Goal: Transaction & Acquisition: Obtain resource

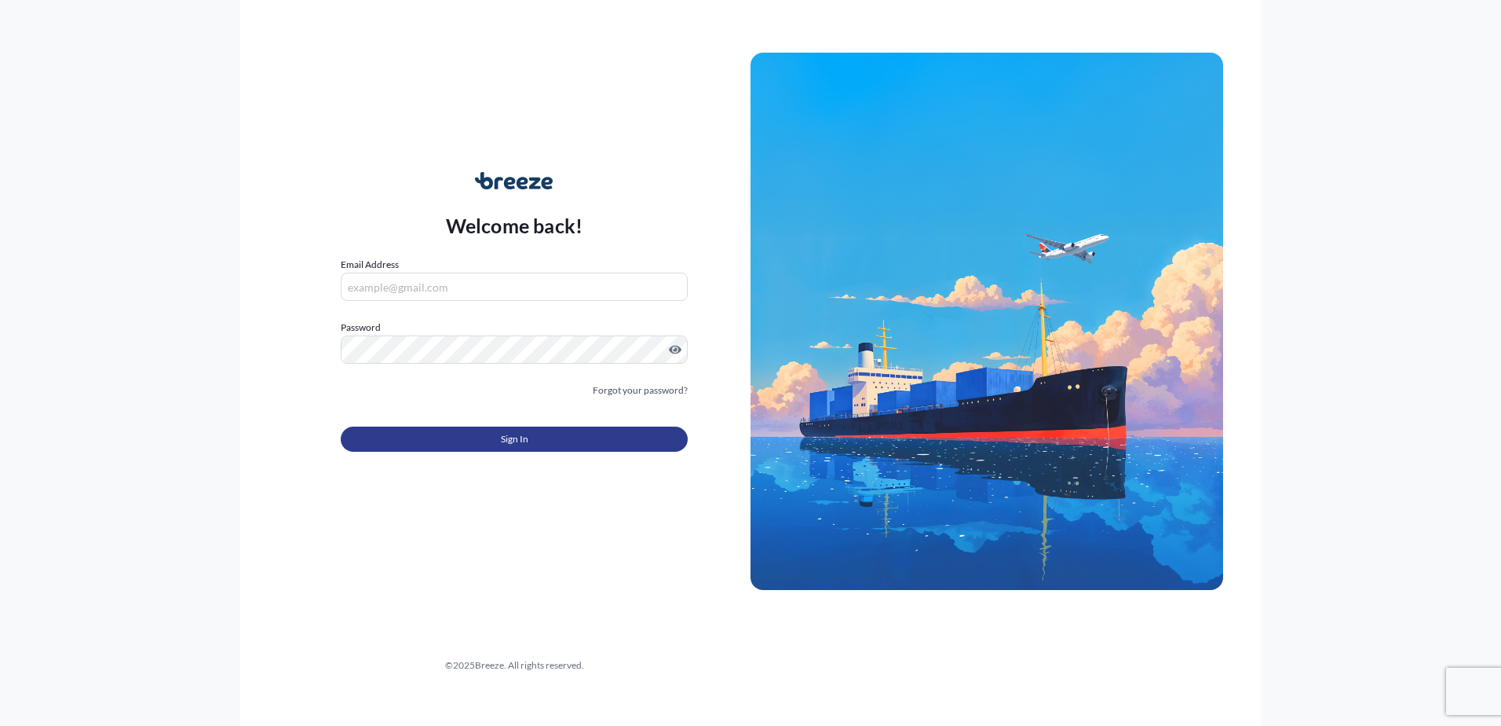
type input "[EMAIL_ADDRESS][DOMAIN_NAME]"
click at [485, 444] on button "Sign In" at bounding box center [514, 438] width 347 height 25
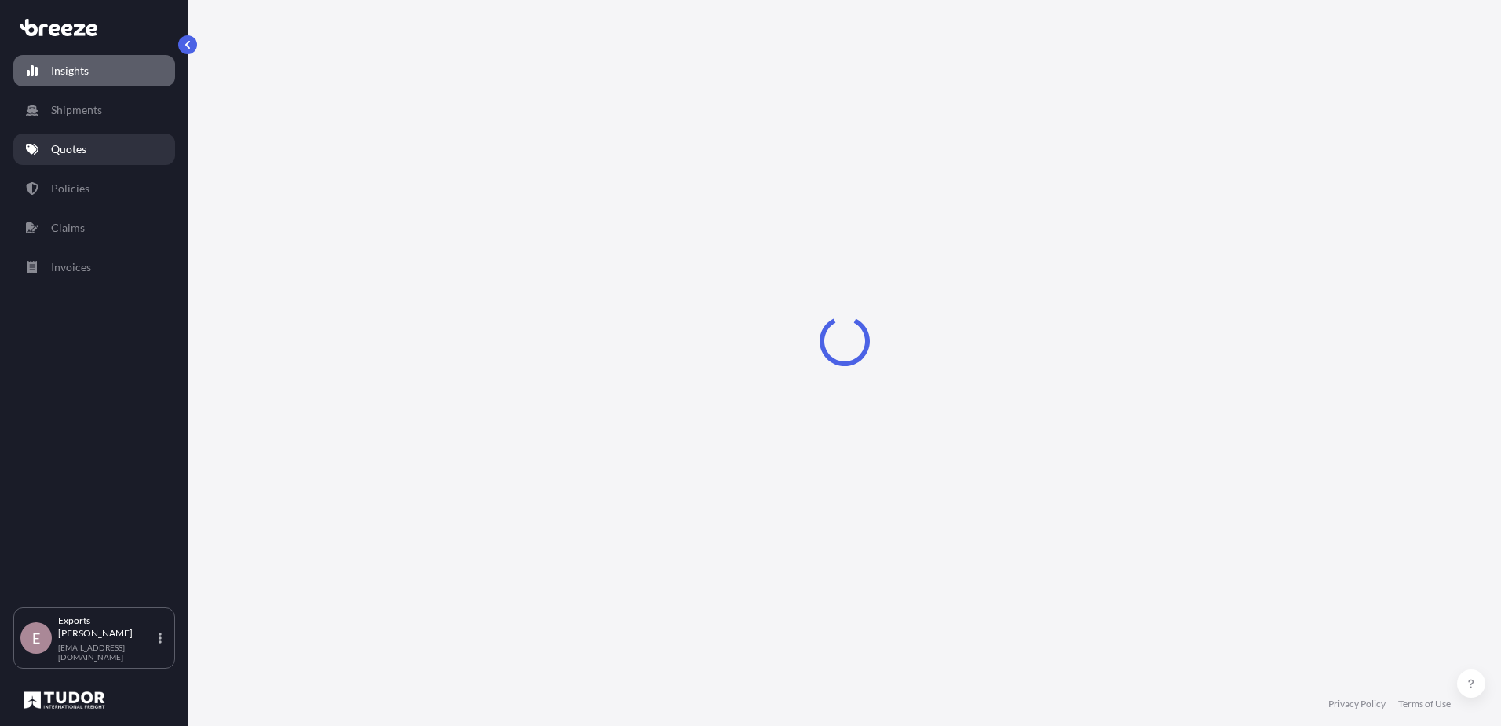
select select "2025"
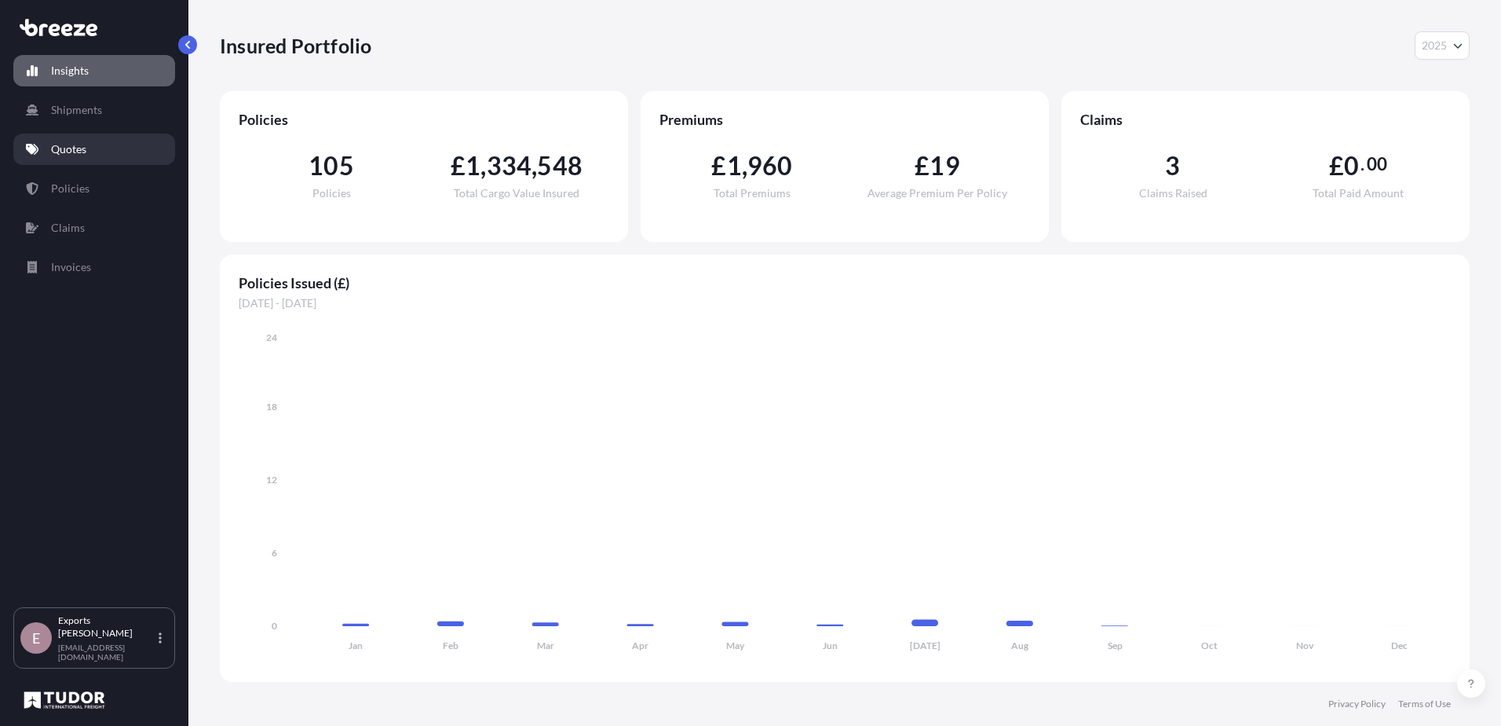
click at [66, 159] on link "Quotes" at bounding box center [94, 148] width 162 height 31
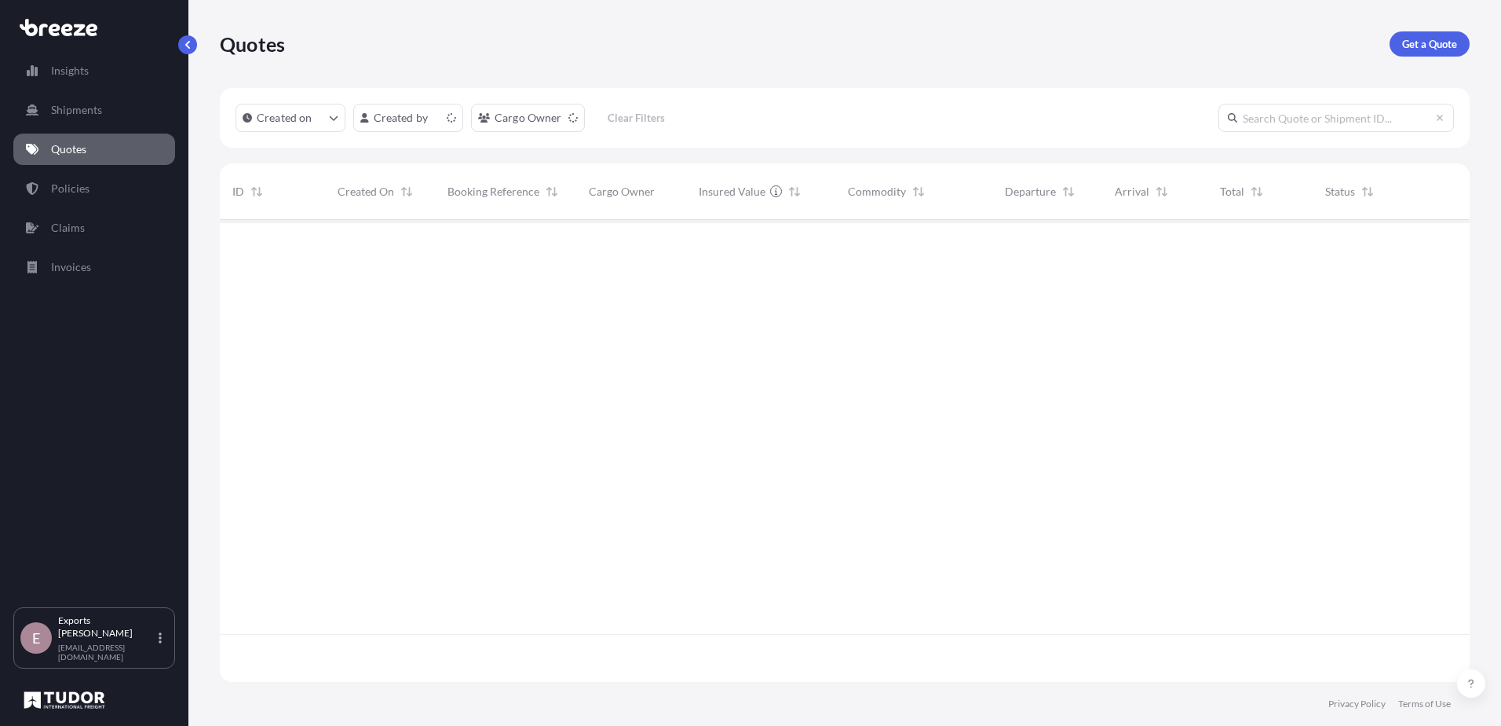
scroll to position [459, 1238]
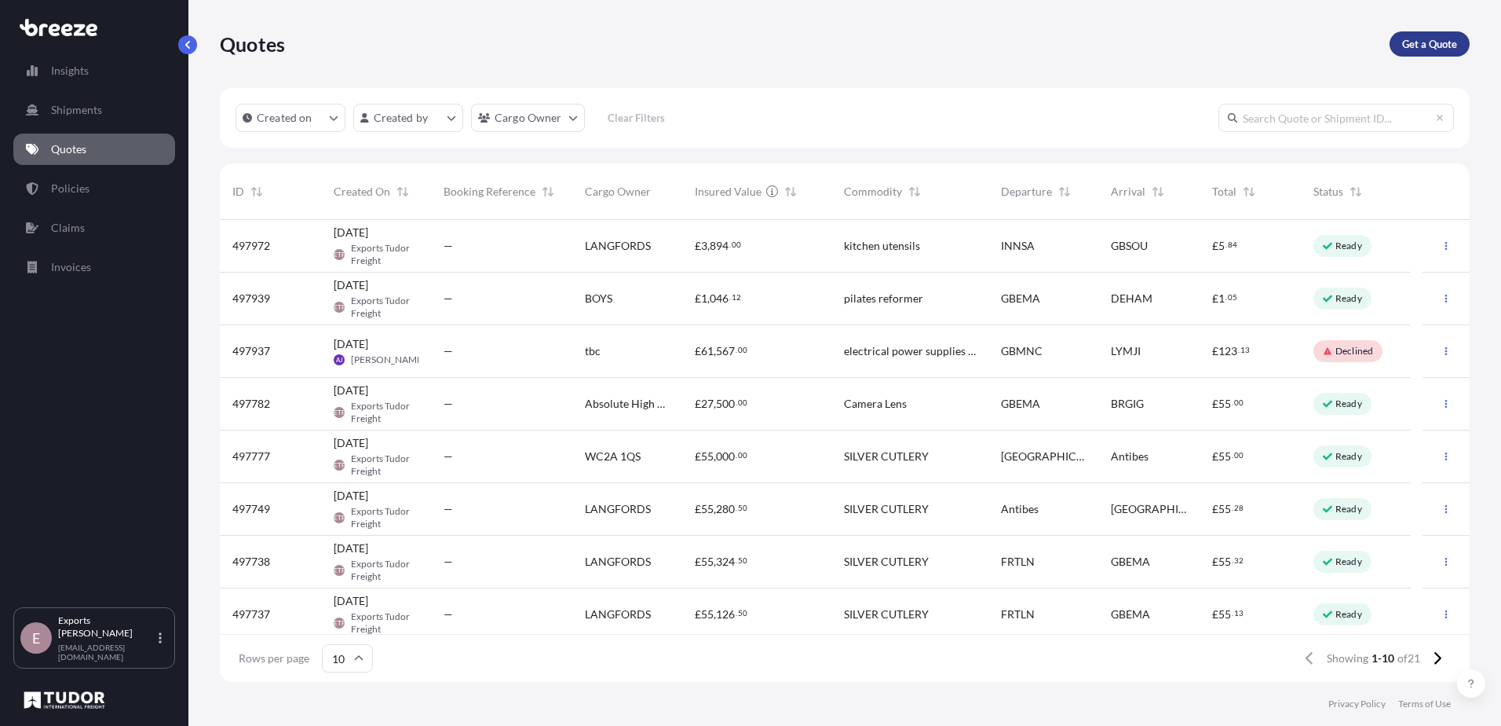
click at [1438, 42] on p "Get a Quote" at bounding box center [1429, 44] width 55 height 16
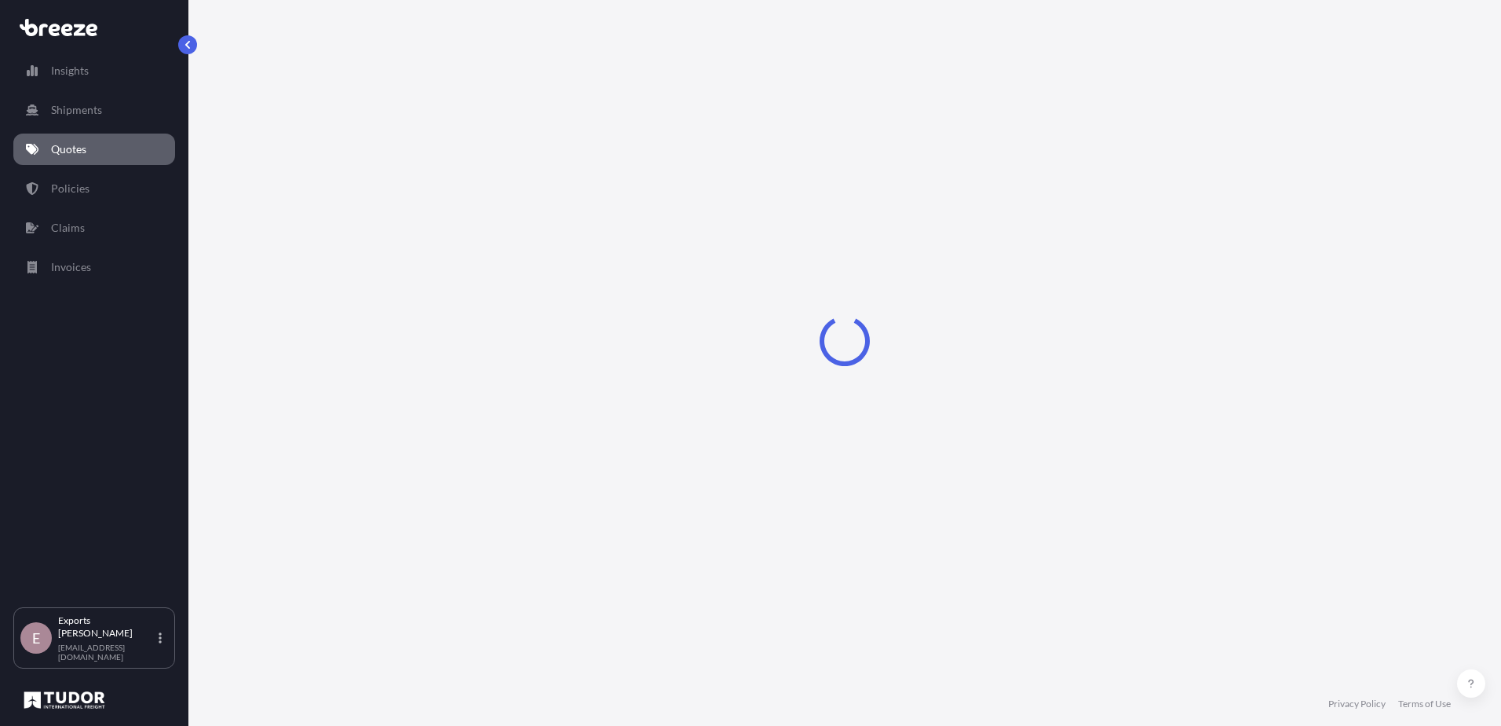
select select "Sea"
select select "1"
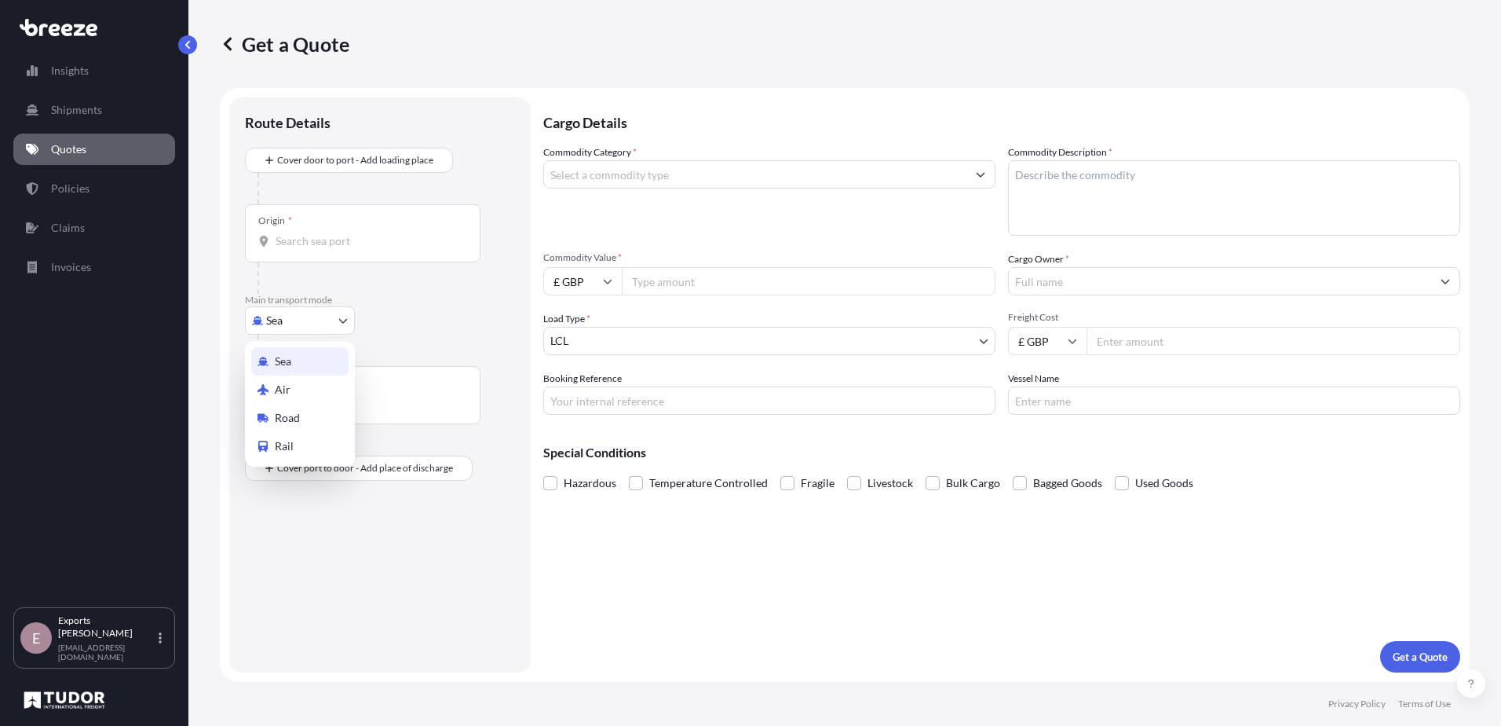
click at [322, 313] on body "Insights Shipments Quotes Policies Claims Invoices E Exports Tudor Freight [EMA…" at bounding box center [750, 363] width 1501 height 726
click at [288, 389] on span "Air" at bounding box center [283, 390] width 16 height 16
select select "Air"
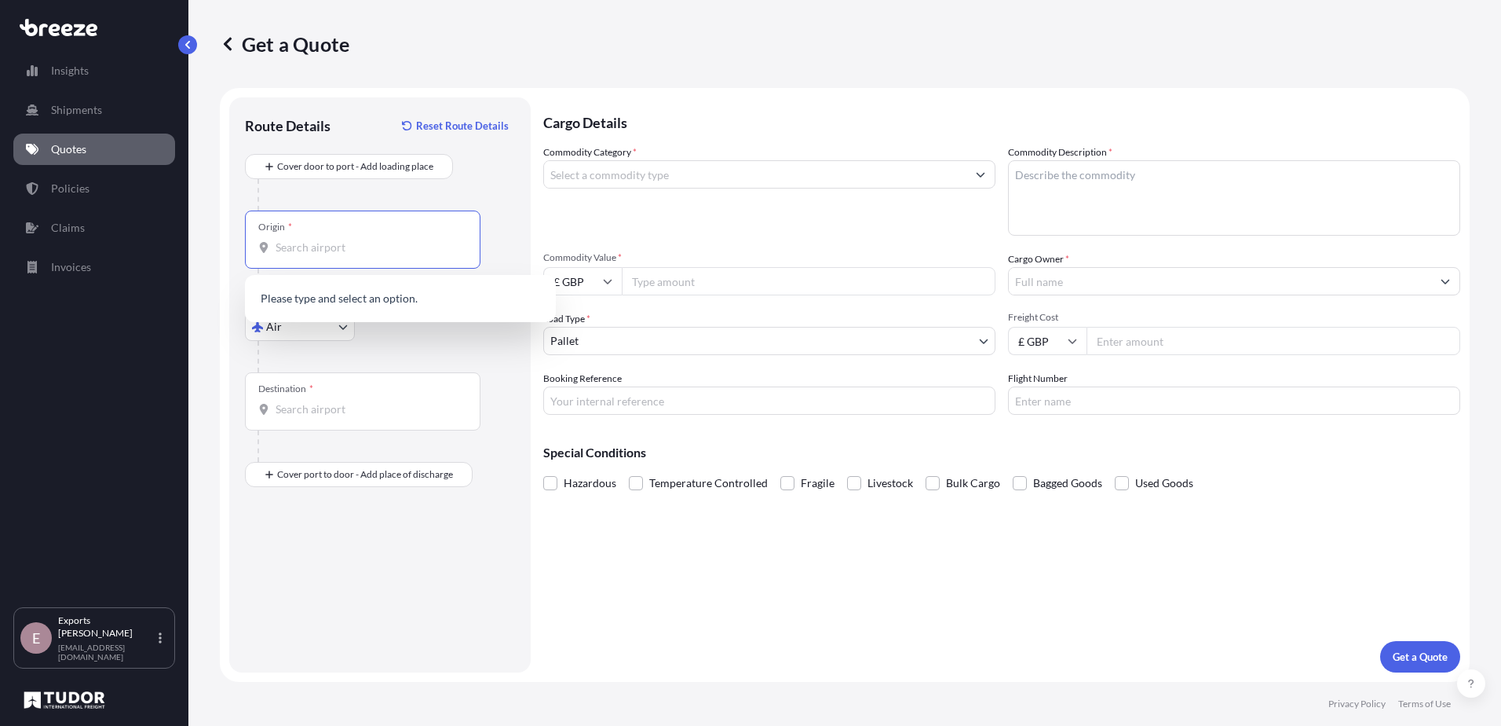
click at [298, 248] on input "Origin *" at bounding box center [368, 247] width 185 height 16
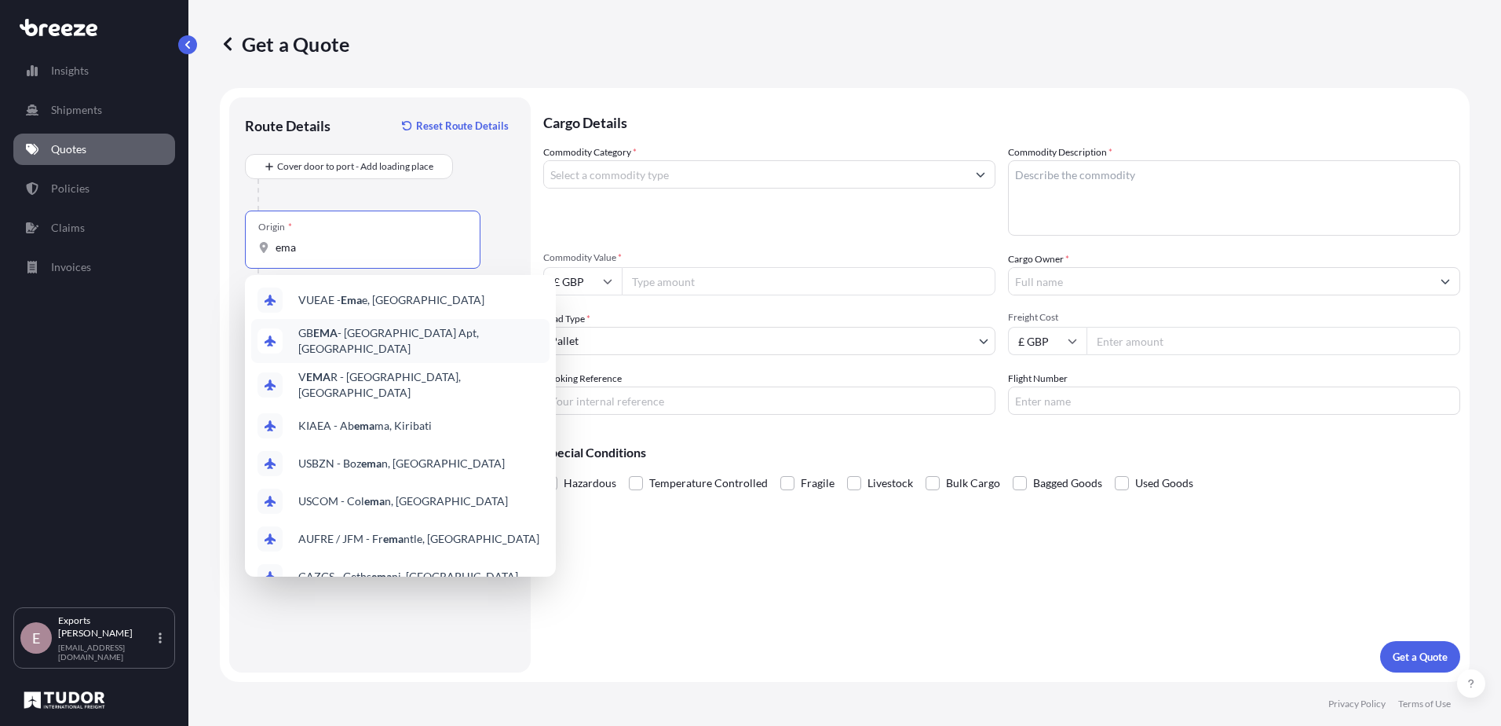
click at [335, 329] on div "GB EMA - [GEOGRAPHIC_DATA] Apt, [GEOGRAPHIC_DATA]" at bounding box center [400, 341] width 298 height 44
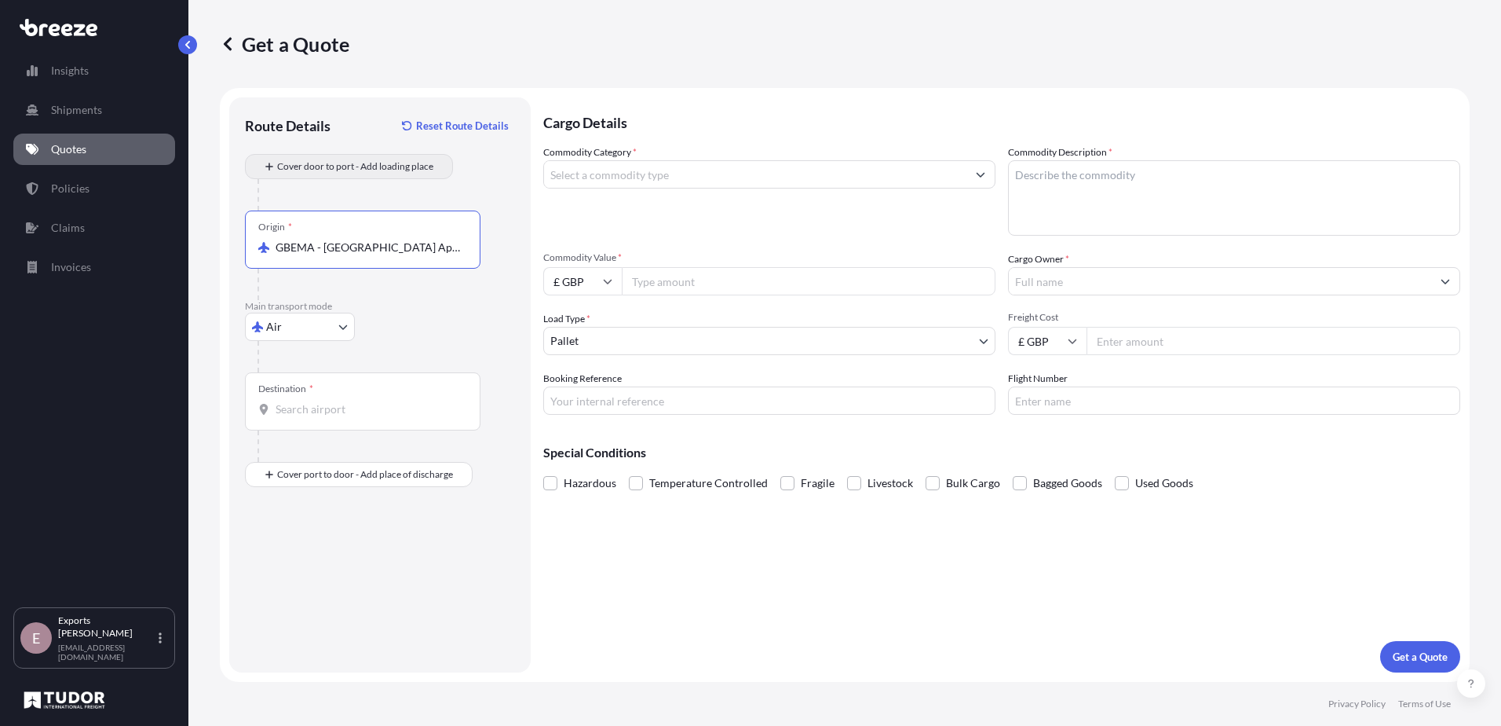
type input "GBEMA - [GEOGRAPHIC_DATA] Apt, [GEOGRAPHIC_DATA]"
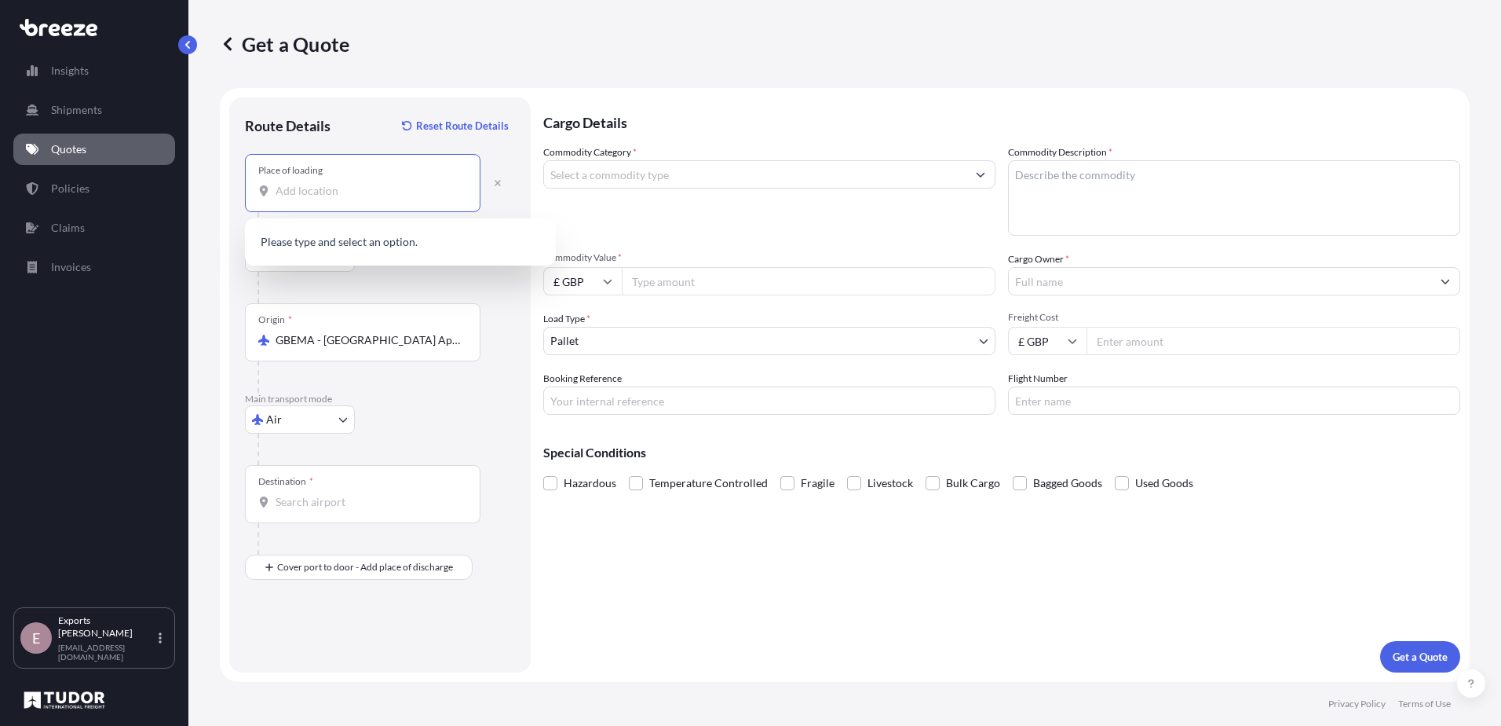
click at [300, 189] on input "Place of loading" at bounding box center [368, 191] width 185 height 16
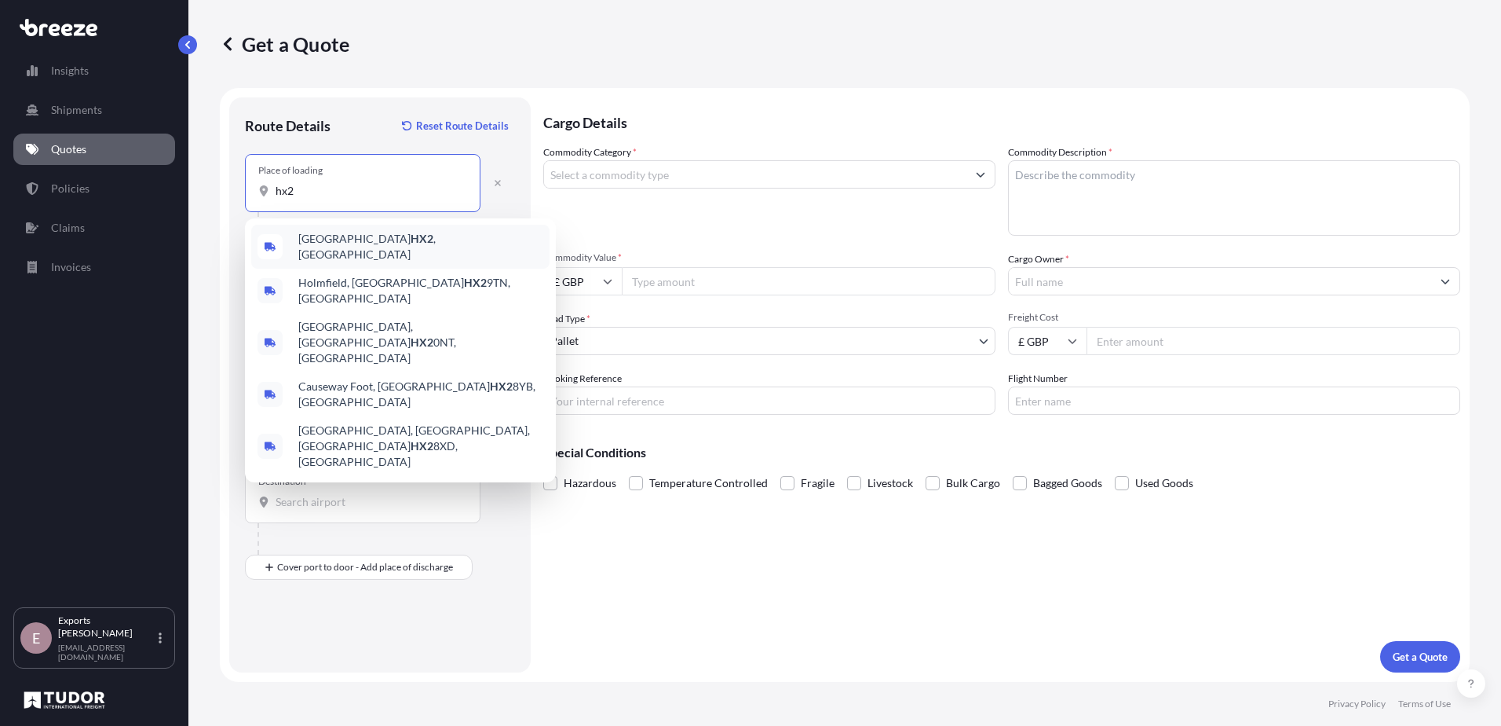
click at [323, 247] on span "Halifax HX2 , [GEOGRAPHIC_DATA]" at bounding box center [420, 246] width 245 height 31
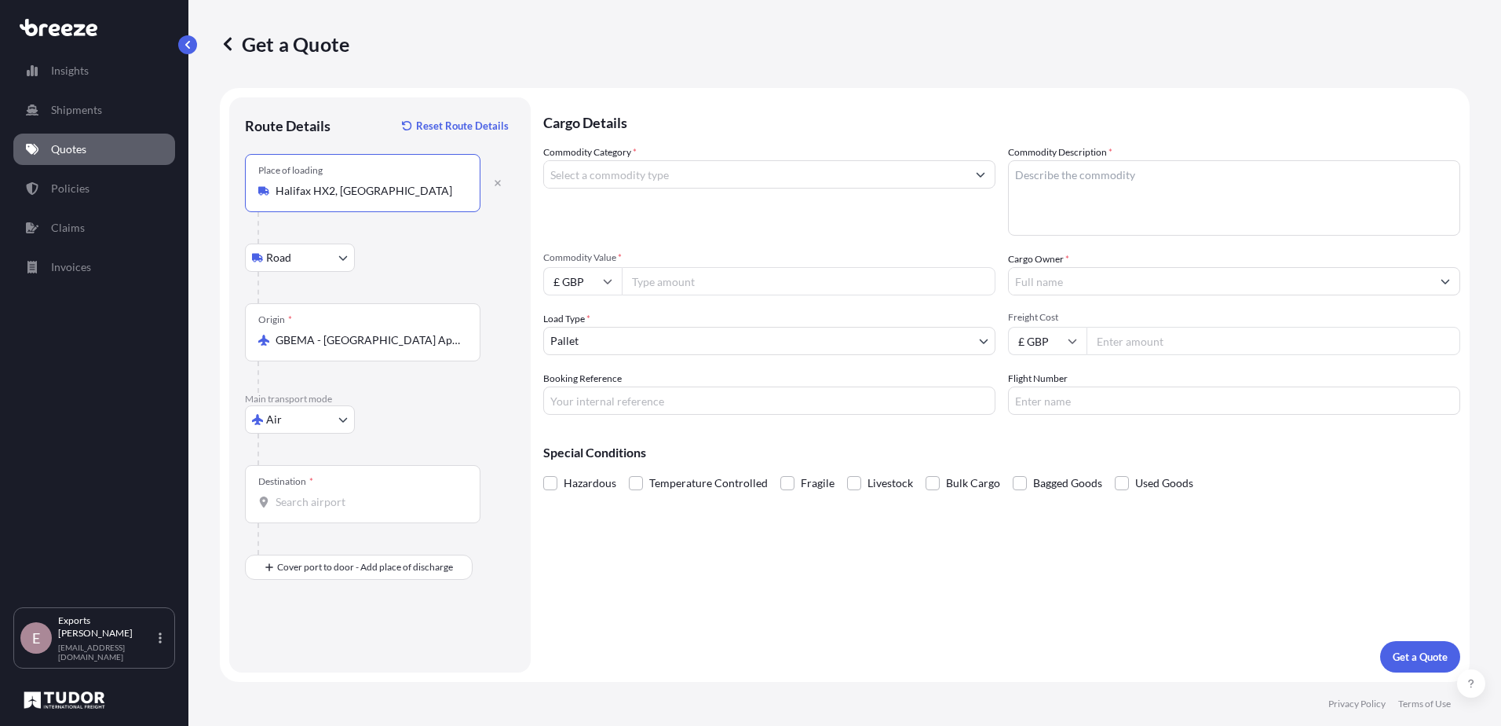
type input "Halifax HX2, [GEOGRAPHIC_DATA]"
click at [304, 497] on input "Destination *" at bounding box center [368, 502] width 185 height 16
type input "a"
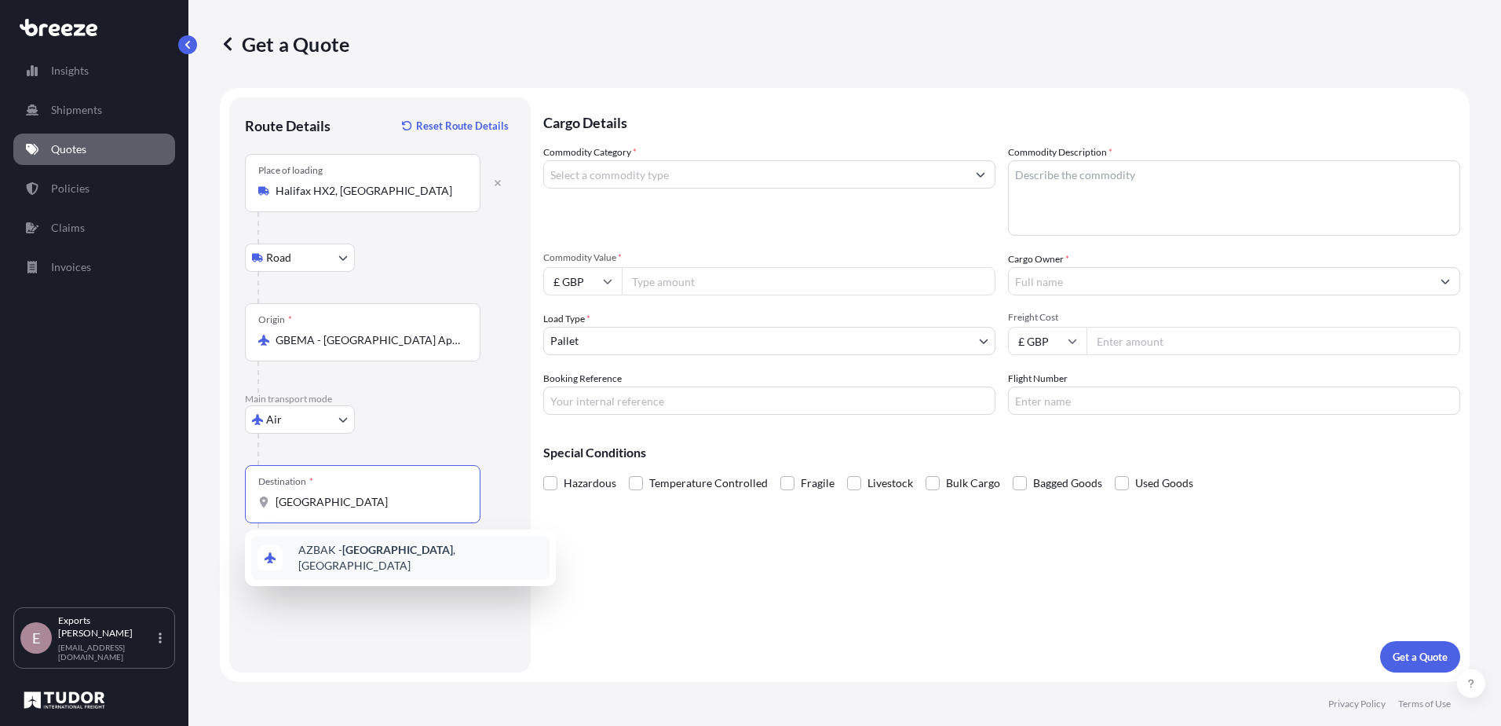
click at [342, 559] on span "AZBAK - [GEOGRAPHIC_DATA] , [GEOGRAPHIC_DATA]" at bounding box center [420, 557] width 245 height 31
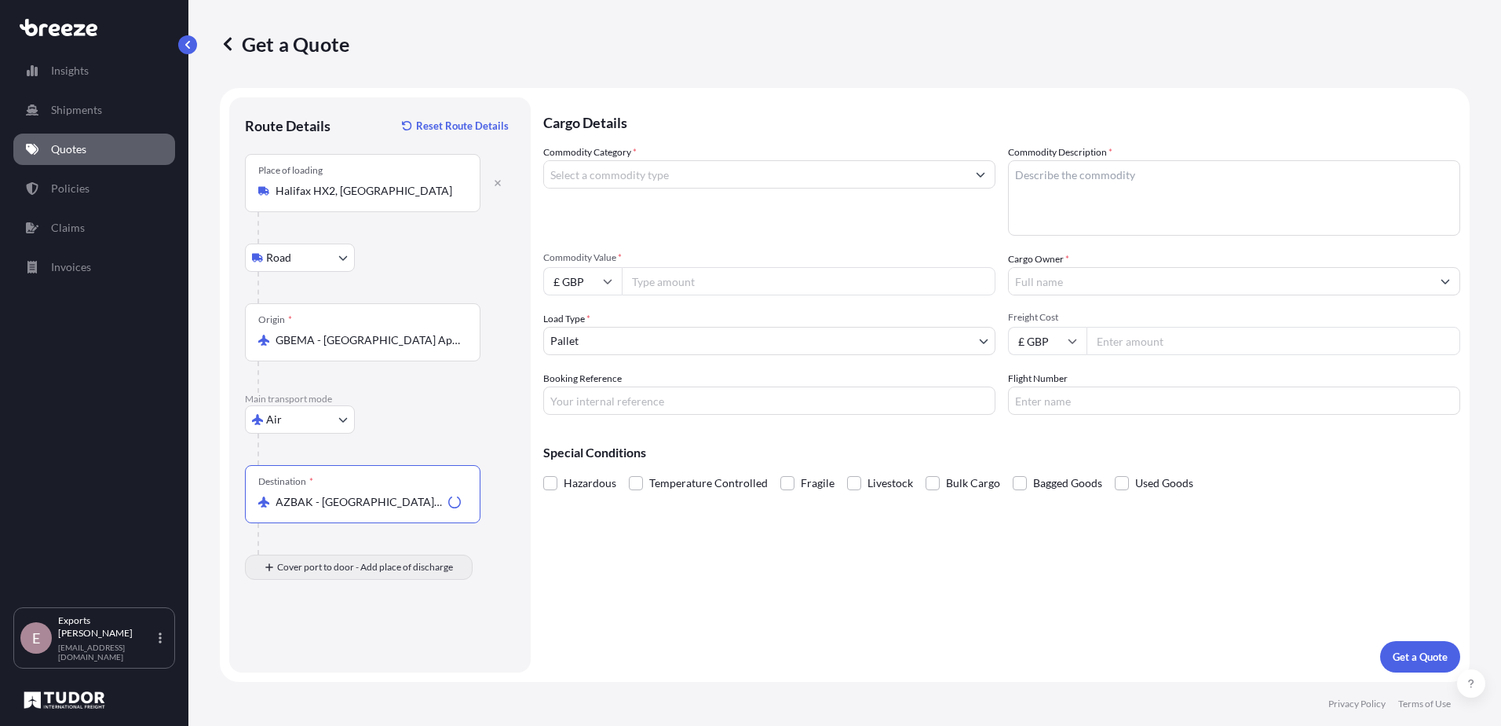
type input "AZBAK - [GEOGRAPHIC_DATA], [GEOGRAPHIC_DATA]"
click at [298, 653] on input "Place of Discharge" at bounding box center [368, 651] width 185 height 16
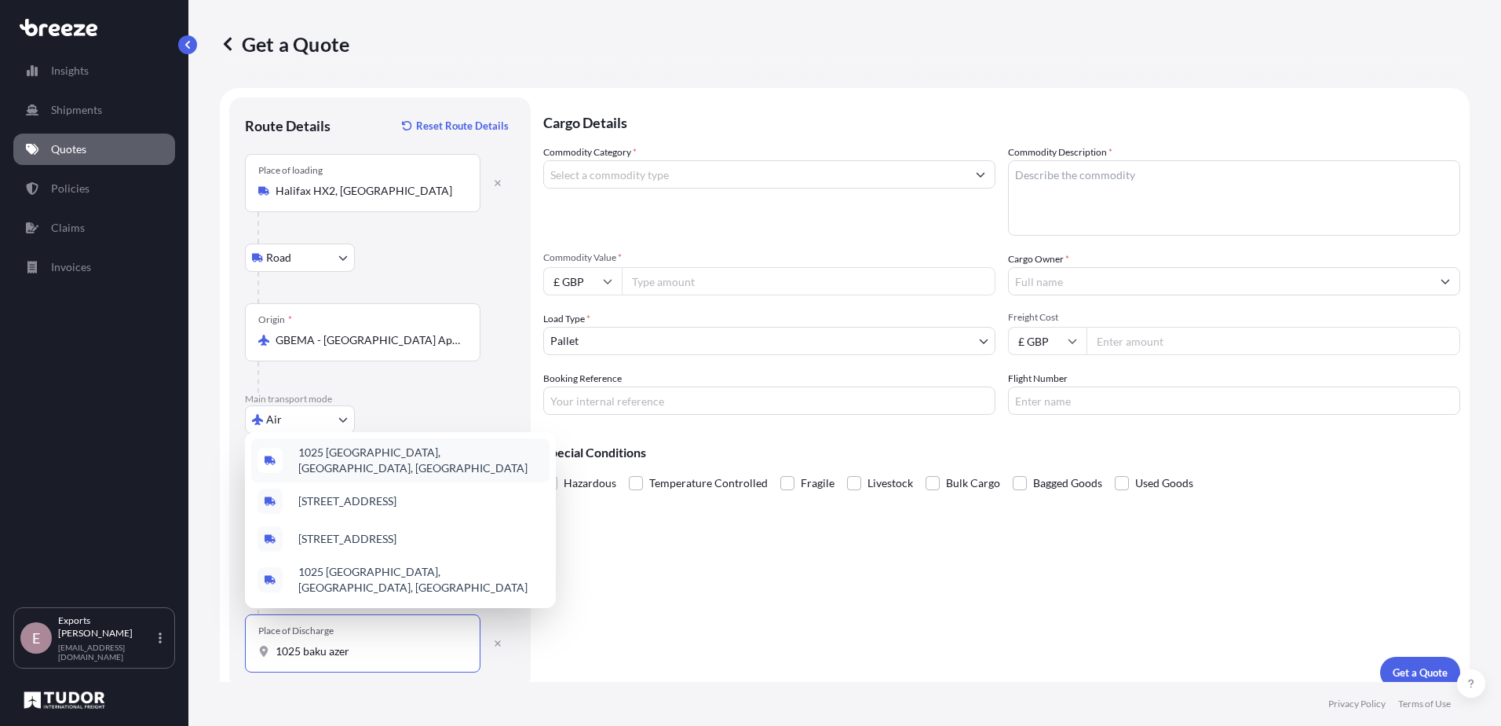
click at [356, 476] on span "1025 [GEOGRAPHIC_DATA], [GEOGRAPHIC_DATA], [GEOGRAPHIC_DATA]" at bounding box center [420, 459] width 245 height 31
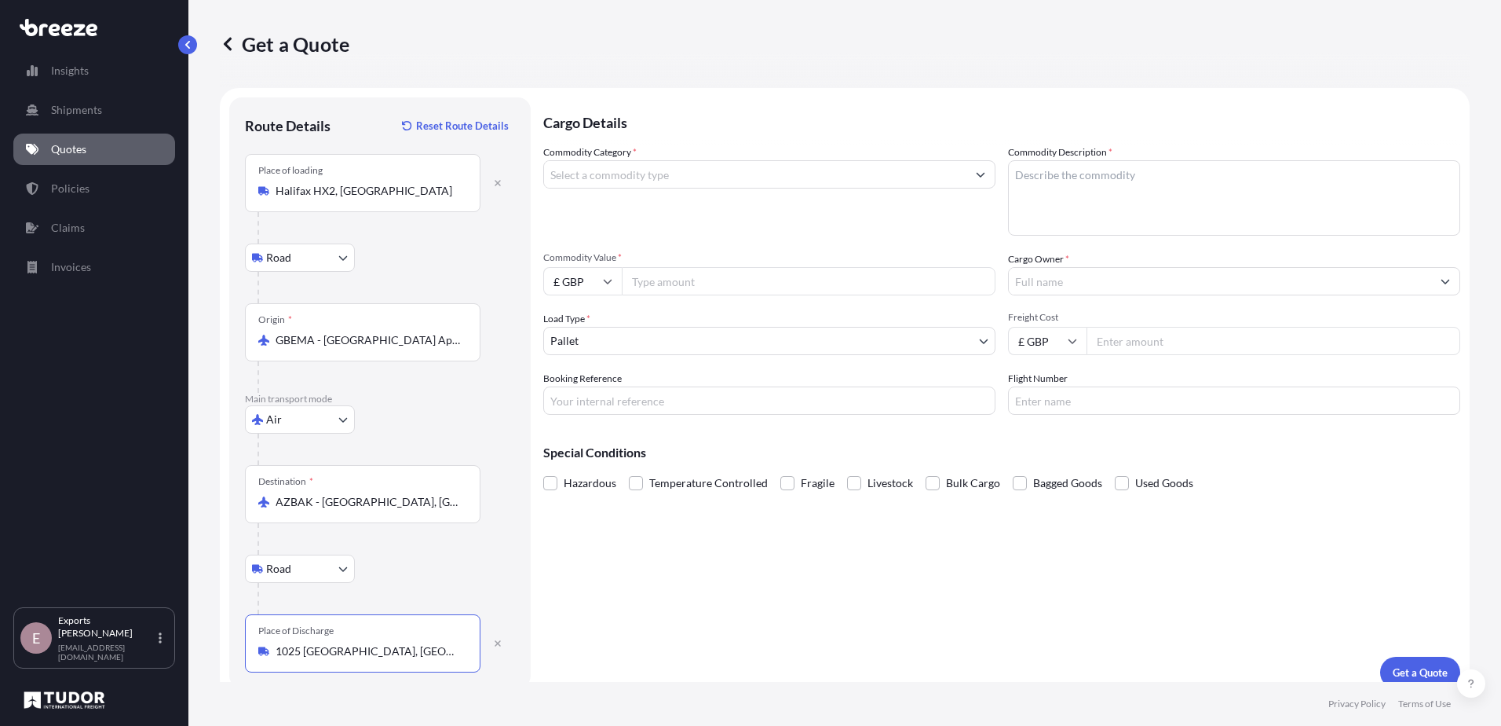
type input "1025 [GEOGRAPHIC_DATA], [GEOGRAPHIC_DATA], [GEOGRAPHIC_DATA]"
click at [421, 581] on div "Road Road Rail" at bounding box center [380, 568] width 270 height 28
click at [628, 174] on input "Commodity Category *" at bounding box center [755, 174] width 422 height 28
click at [602, 168] on input "serv" at bounding box center [755, 174] width 422 height 28
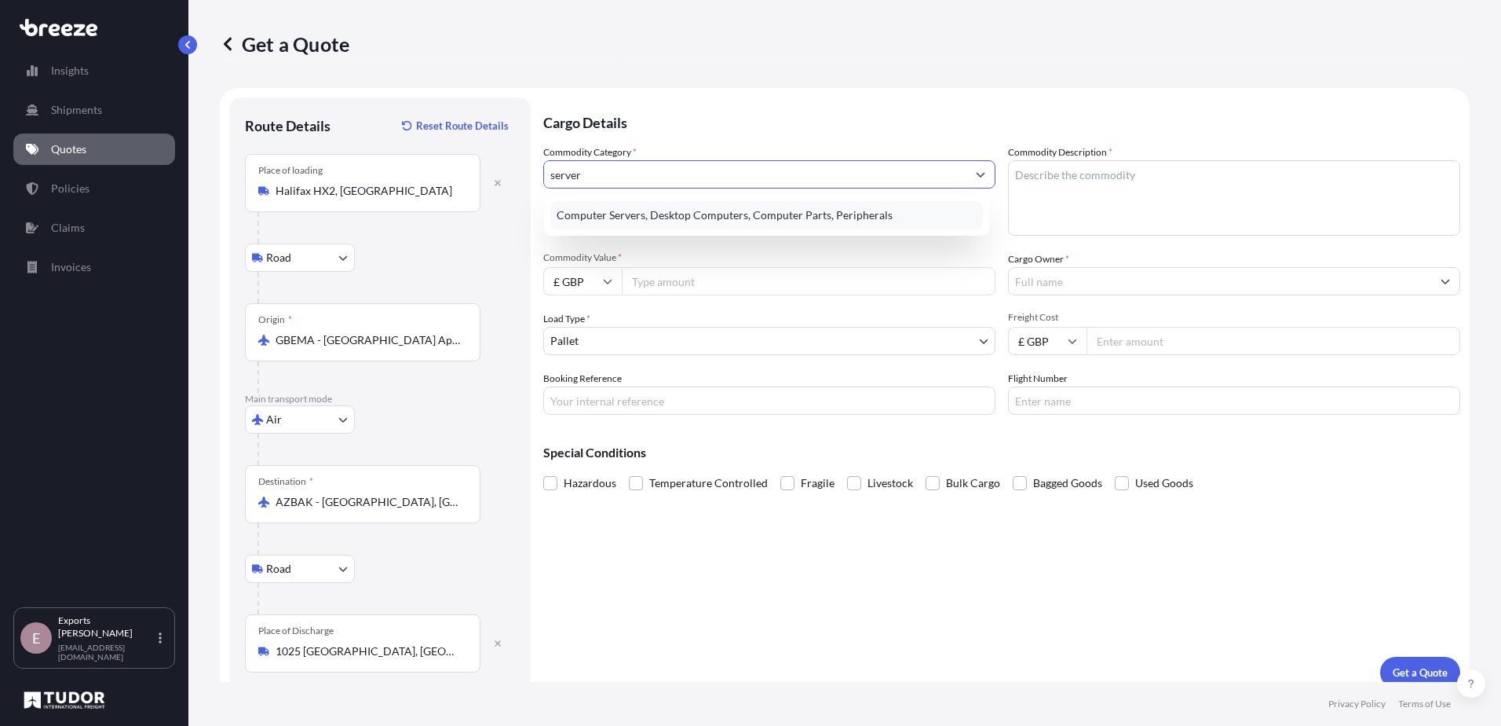
click at [622, 213] on div "Computer Servers, Desktop Computers, Computer Parts, Peripherals" at bounding box center [766, 215] width 433 height 28
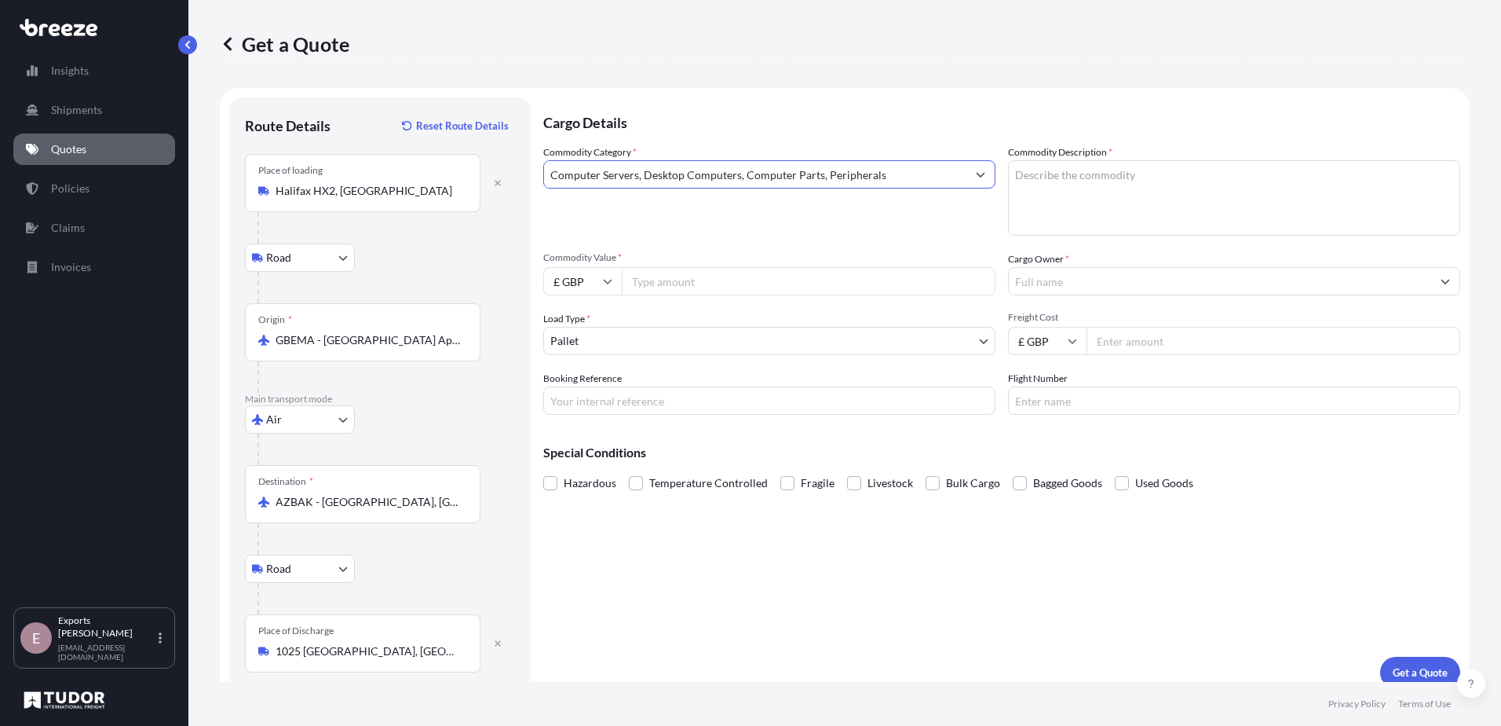
type input "Computer Servers, Desktop Computers, Computer Parts, Peripherals"
click at [1110, 194] on textarea "Commodity Description *" at bounding box center [1234, 197] width 452 height 75
type textarea "SERVERS"
click at [704, 287] on input "Commodity Value *" at bounding box center [809, 281] width 374 height 28
type input "5000"
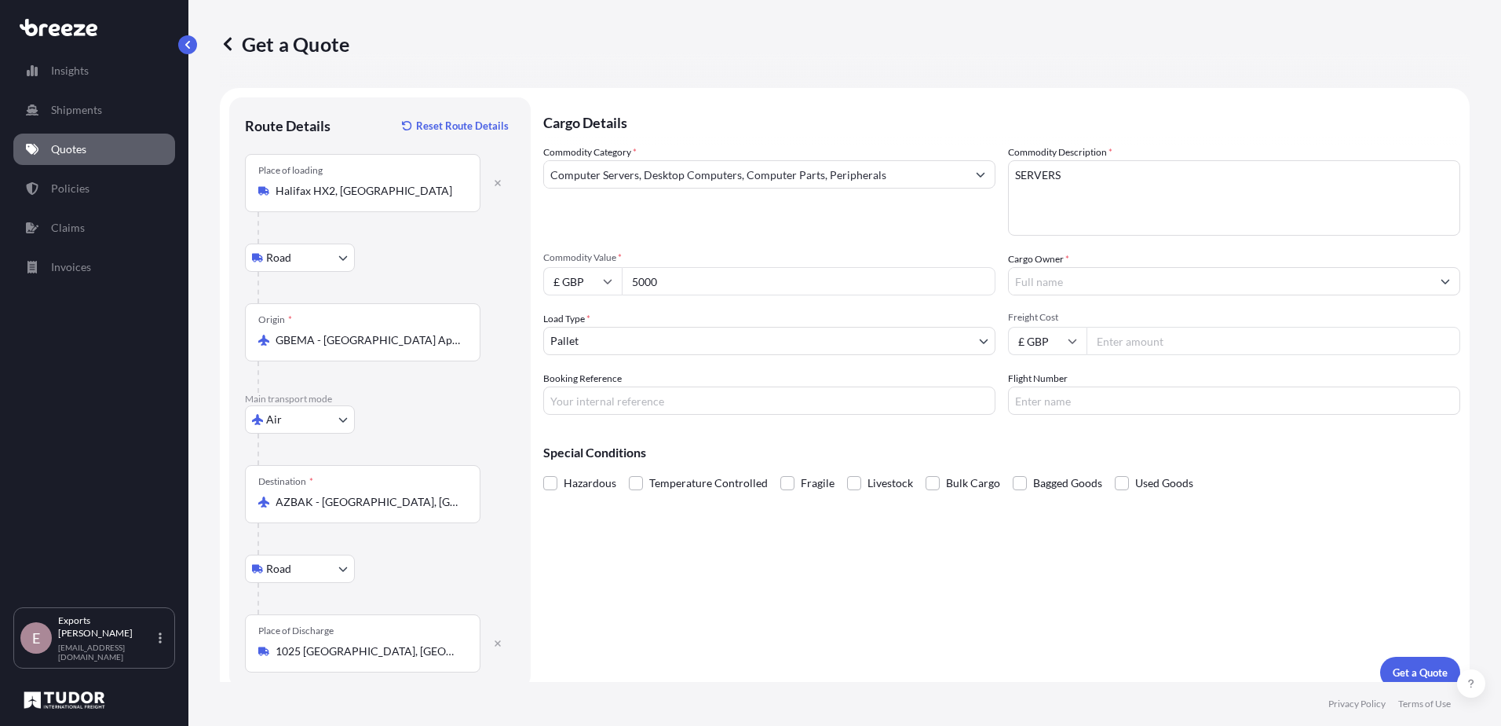
click at [889, 604] on div "Cargo Details Commodity Category * Computer Servers, Desktop Computers, Compute…" at bounding box center [1001, 392] width 917 height 590
click at [1126, 283] on input "Cargo Owner *" at bounding box center [1220, 281] width 422 height 28
type input "CTO"
click at [997, 600] on div "Cargo Details Commodity Category * Computer Servers, Desktop Computers, Compute…" at bounding box center [1001, 392] width 917 height 590
click at [1414, 671] on p "Get a Quote" at bounding box center [1420, 672] width 55 height 16
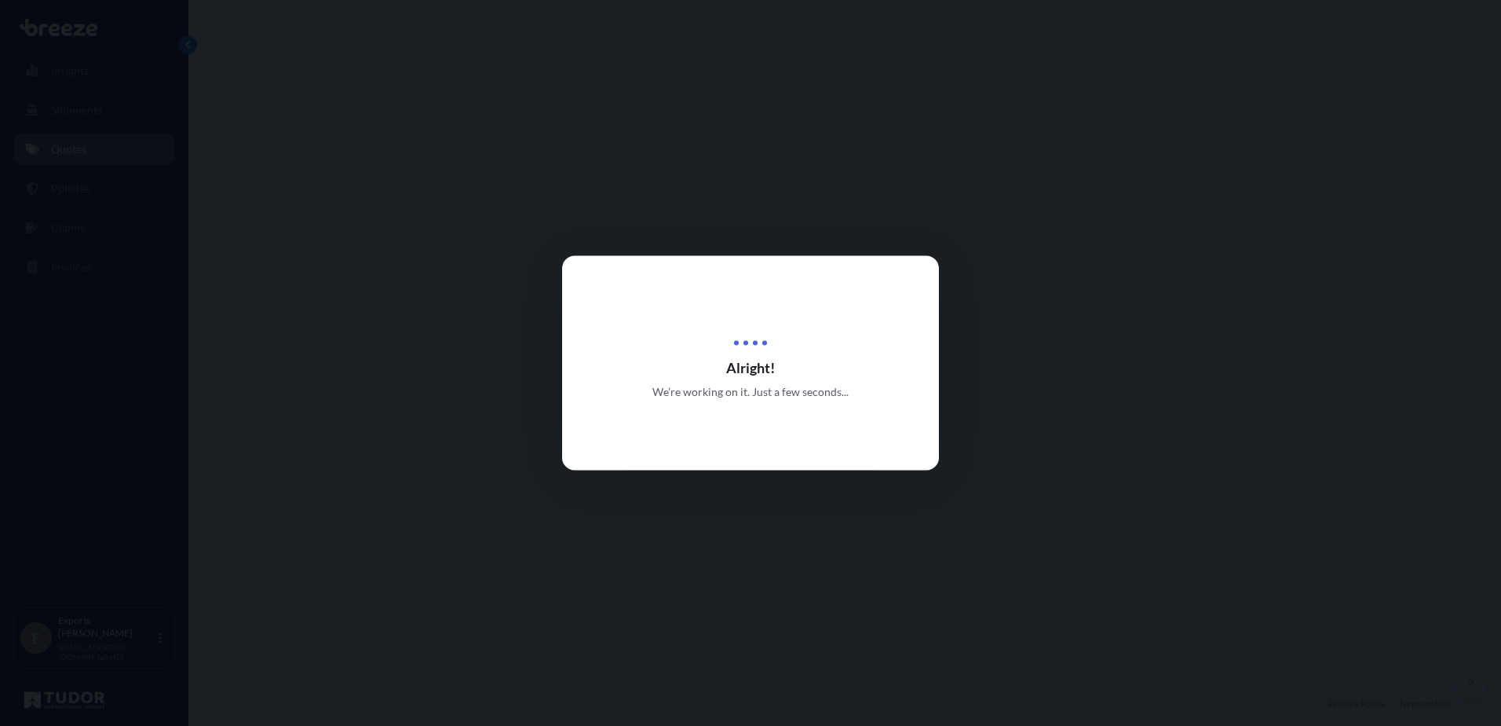
select select "Road"
select select "Air"
select select "Road"
select select "1"
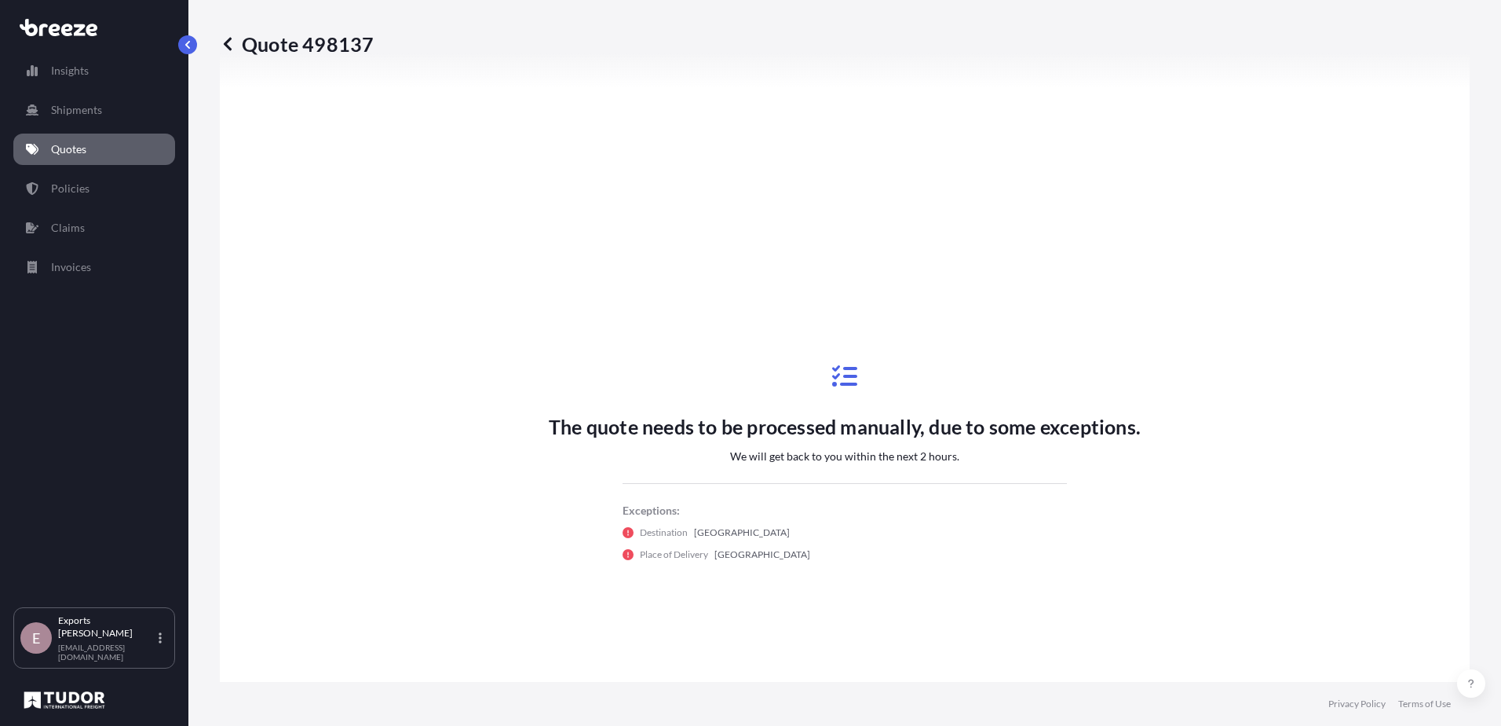
scroll to position [707, 0]
